Goal: Task Accomplishment & Management: Complete application form

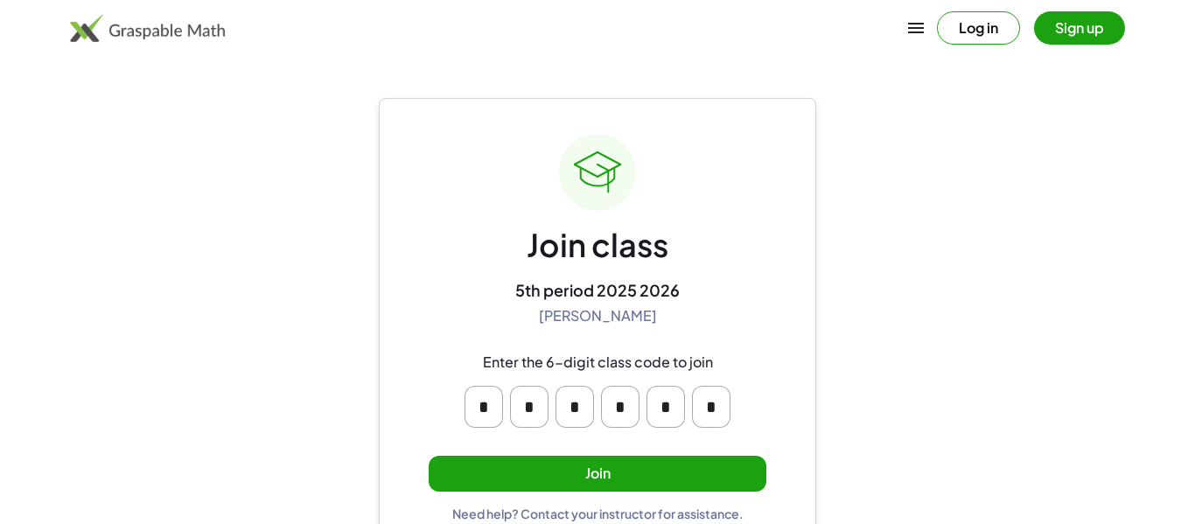
scroll to position [33, 0]
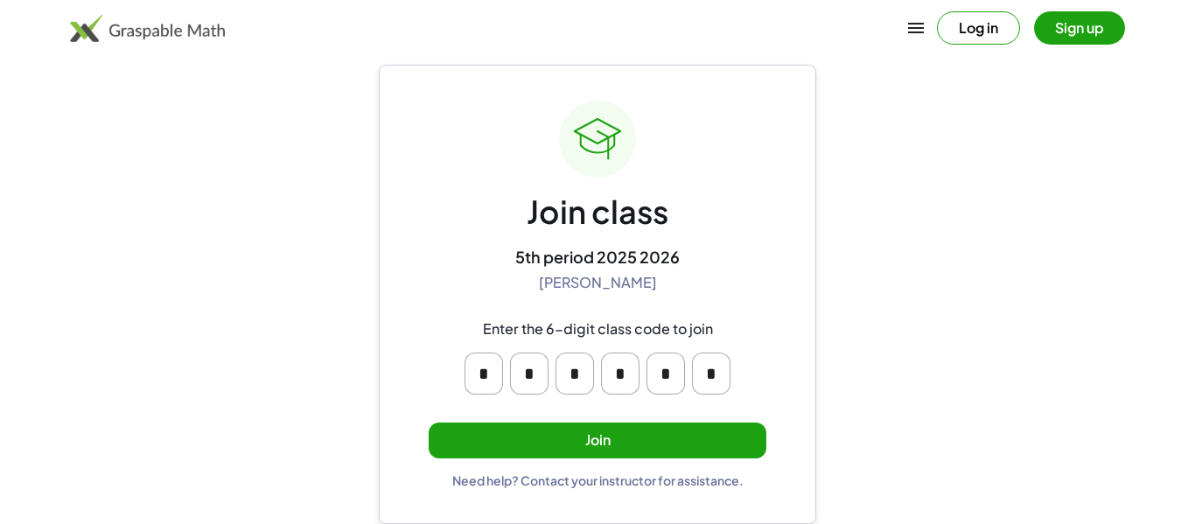
click at [672, 442] on button "Join" at bounding box center [597, 440] width 338 height 36
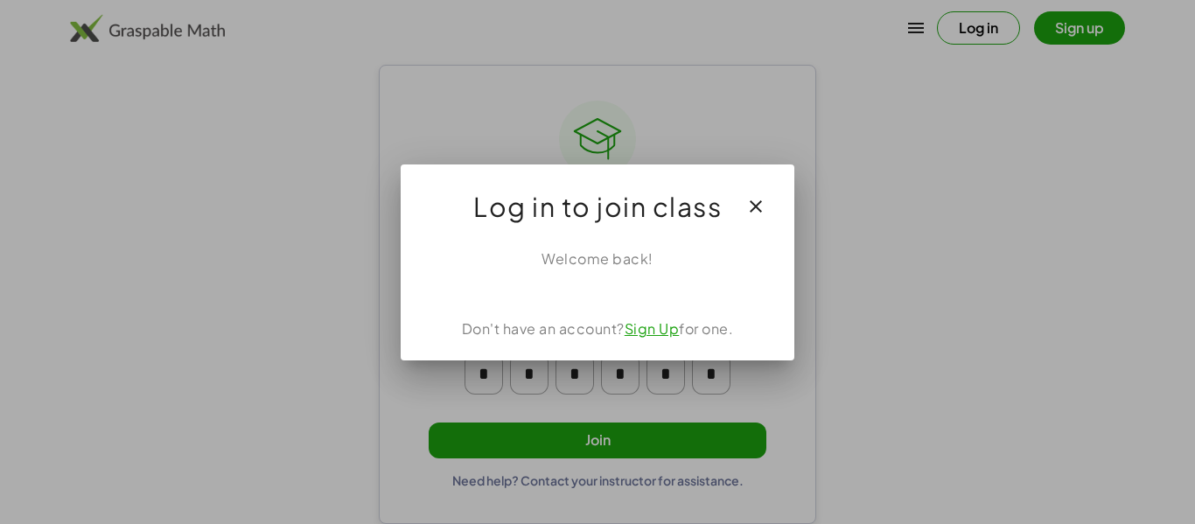
scroll to position [0, 0]
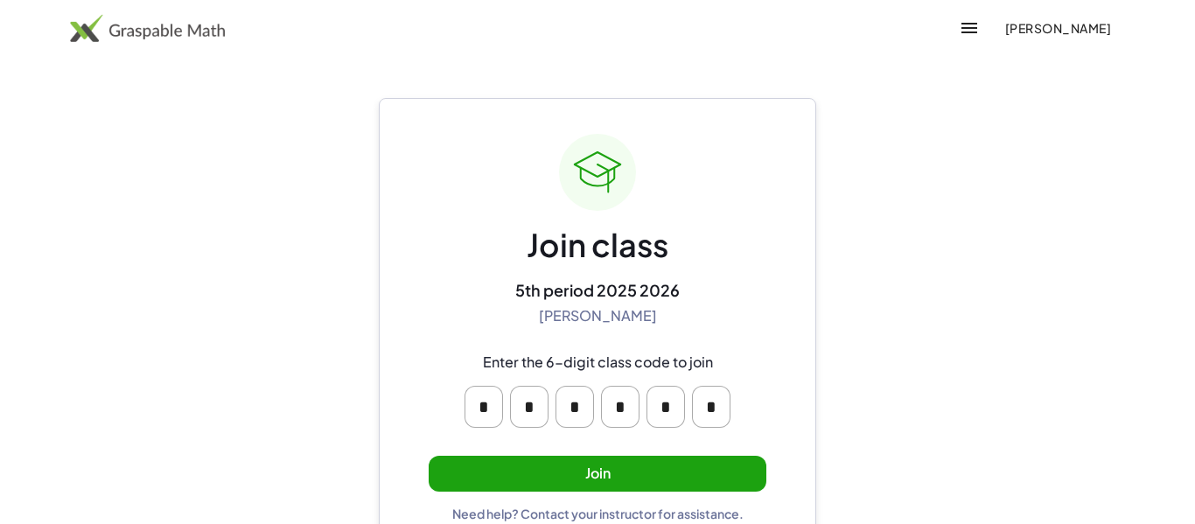
click at [624, 470] on button "Join" at bounding box center [597, 474] width 338 height 36
